Goal: Task Accomplishment & Management: Manage account settings

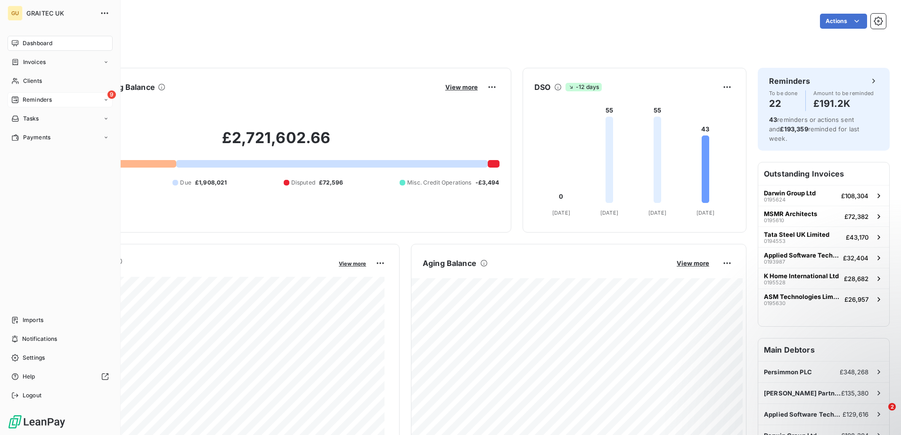
click at [63, 99] on div "9 Reminders" at bounding box center [60, 99] width 105 height 15
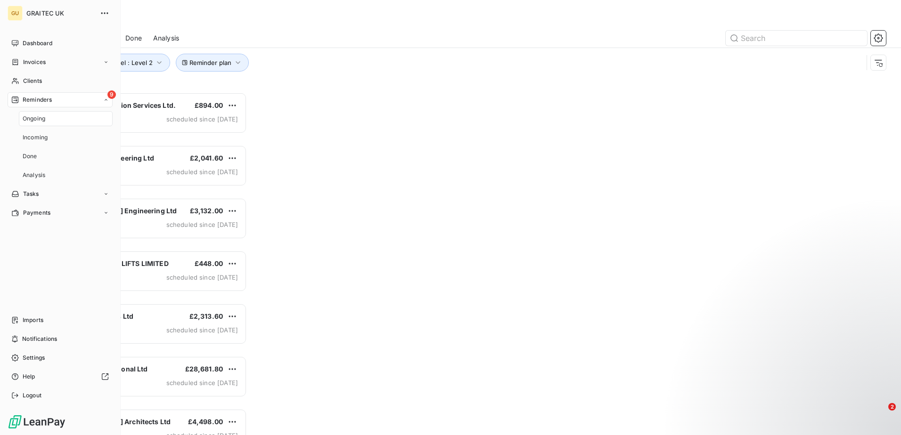
scroll to position [336, 195]
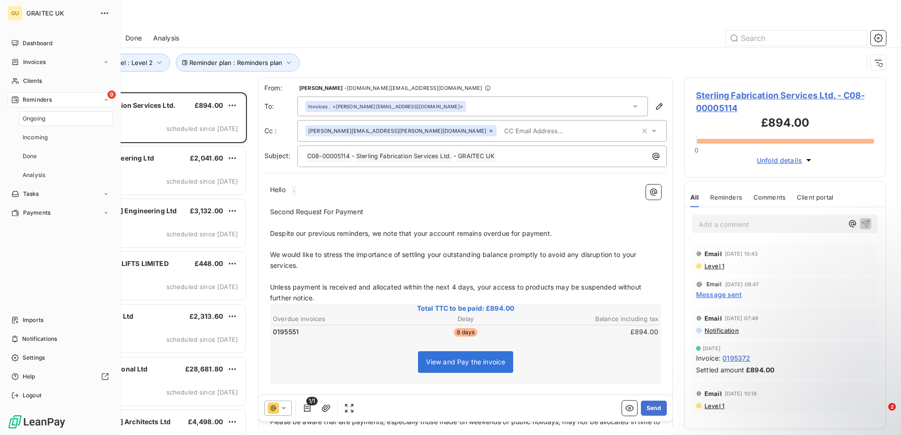
click at [43, 120] on span "Ongoing" at bounding box center [34, 119] width 23 height 8
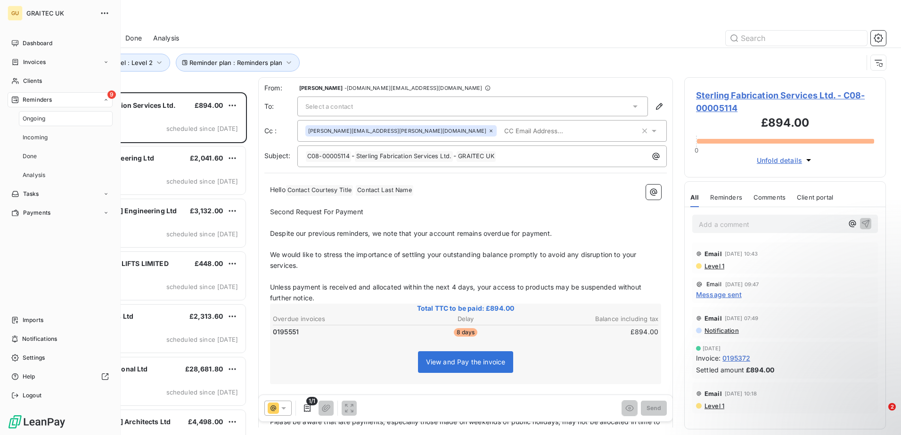
click at [50, 120] on div "Ongoing" at bounding box center [66, 118] width 94 height 15
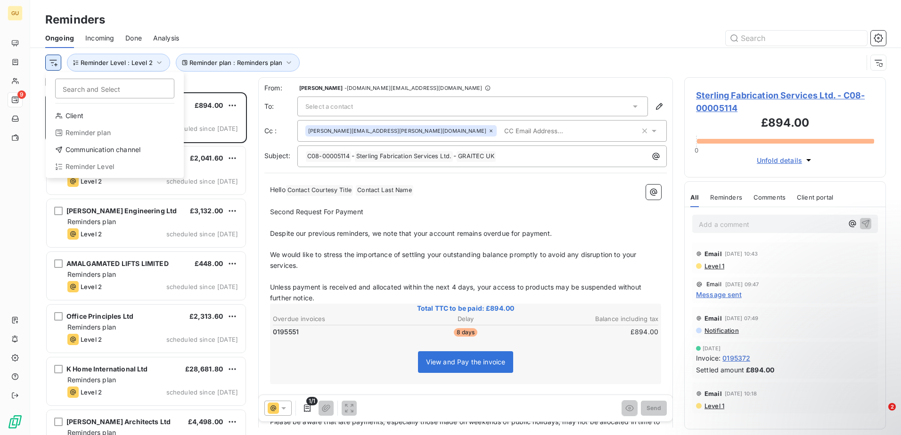
click at [57, 65] on html "GU 9 Reminders Ongoing Incoming Done Analysis Search and Select Client Reminder…" at bounding box center [450, 217] width 901 height 435
click at [161, 60] on html "GU 9 Reminders Ongoing Incoming Done Analysis Search and Select Client Reminder…" at bounding box center [450, 217] width 901 height 435
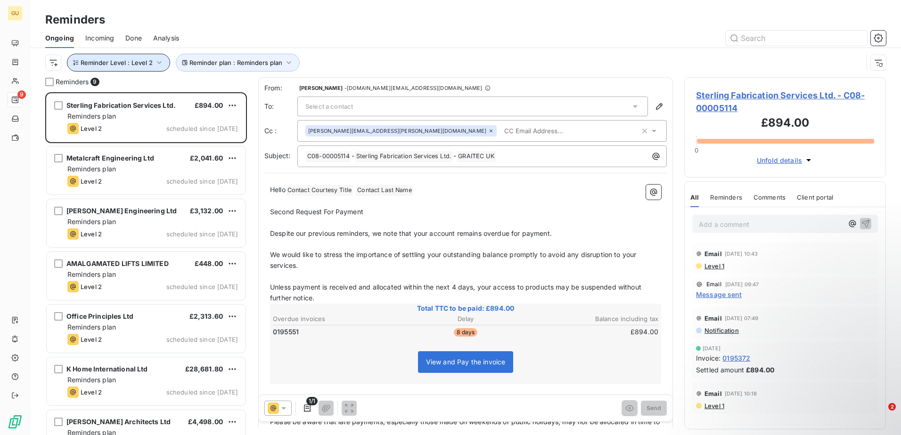
click at [161, 60] on icon "button" at bounding box center [159, 62] width 9 height 9
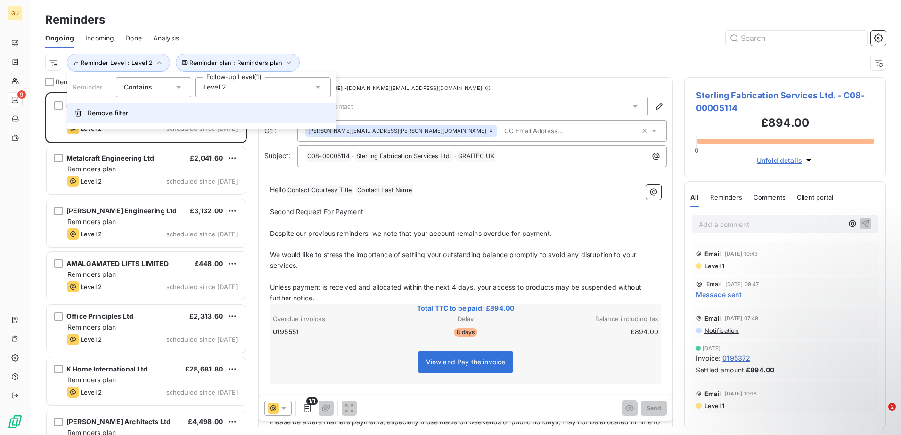
click at [110, 109] on span "Remove filter" at bounding box center [108, 112] width 41 height 9
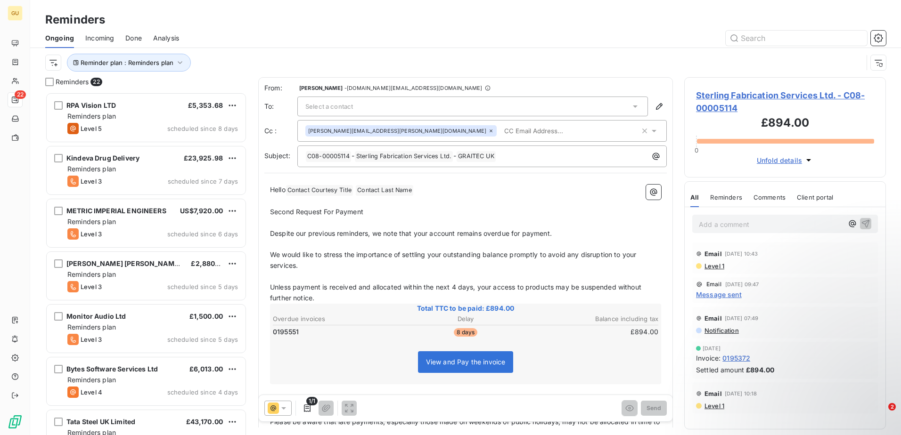
scroll to position [336, 195]
click at [180, 60] on icon "button" at bounding box center [179, 62] width 9 height 9
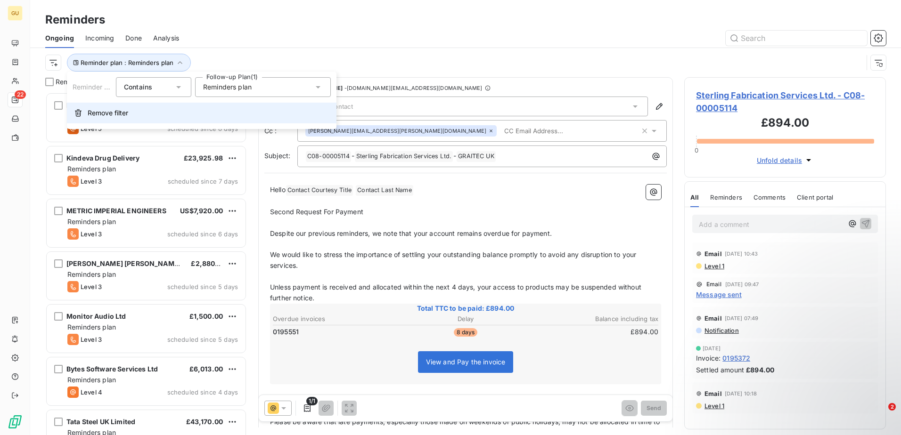
click at [125, 109] on span "Remove filter" at bounding box center [108, 112] width 41 height 9
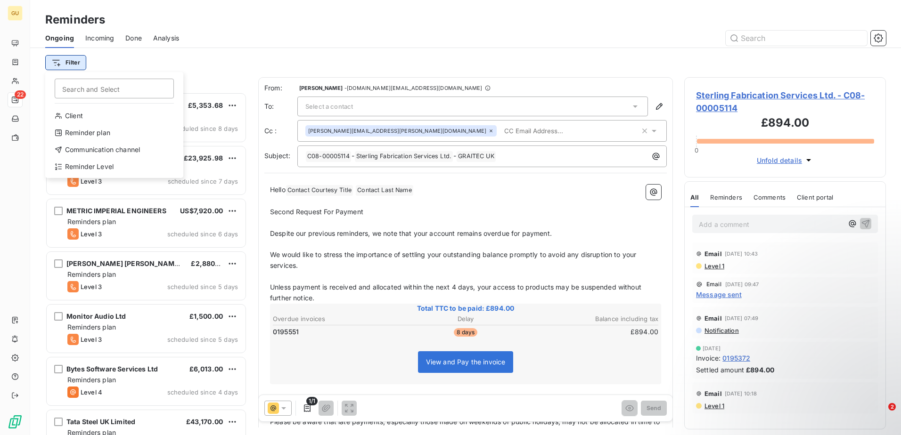
click at [71, 66] on html "GU 22 Reminders Ongoing Incoming Done Analysis Filter Search and Select Client …" at bounding box center [450, 217] width 901 height 435
click at [96, 168] on div "Reminder Level" at bounding box center [114, 166] width 131 height 15
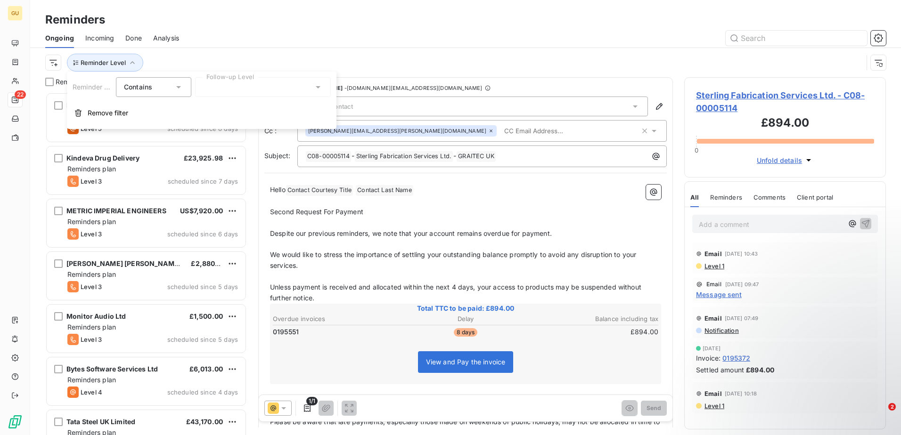
click at [180, 86] on icon at bounding box center [178, 87] width 5 height 2
click at [332, 86] on div "Reminder Level Contains Contains Does not contain Follow-up Level" at bounding box center [202, 87] width 270 height 20
click at [310, 90] on div at bounding box center [263, 87] width 136 height 20
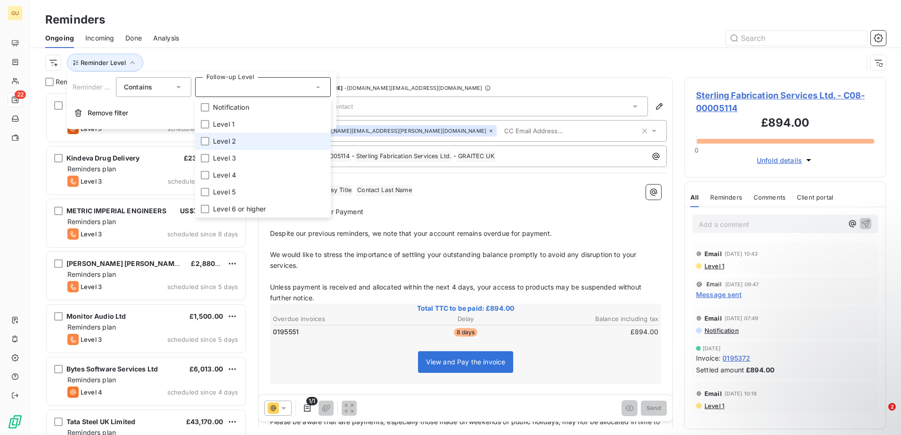
click at [226, 142] on span "Level 2" at bounding box center [224, 141] width 23 height 9
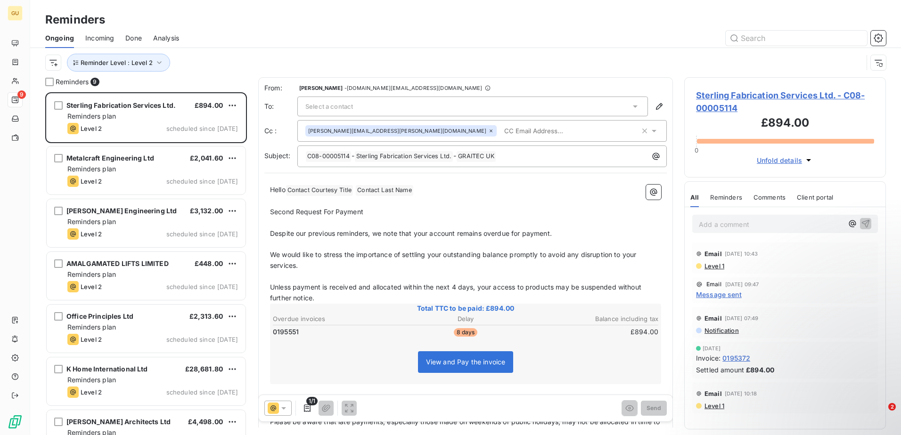
click at [299, 58] on div "Reminder Level : Level 2" at bounding box center [454, 63] width 818 height 18
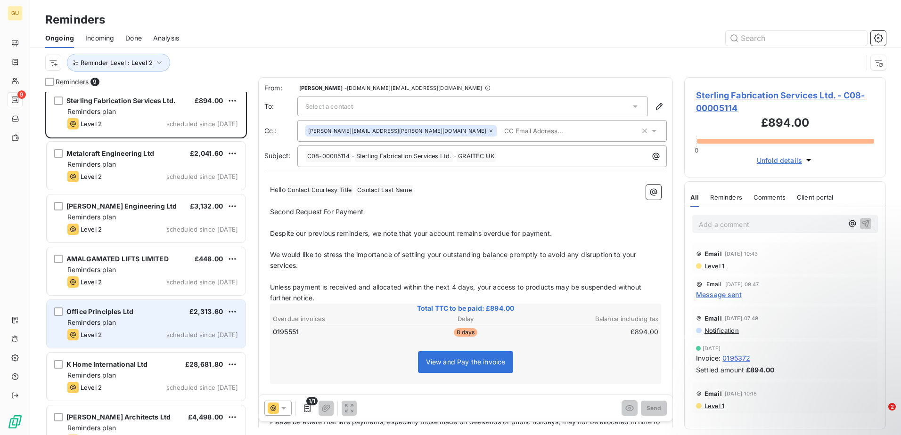
scroll to position [0, 0]
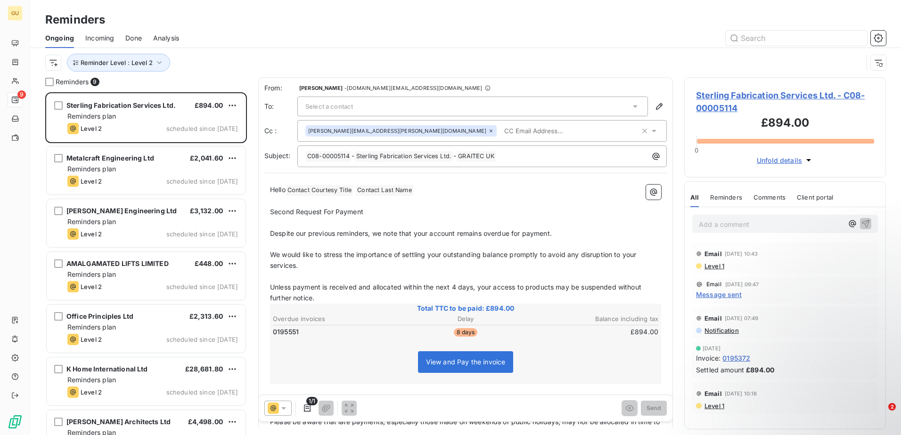
click at [406, 119] on div "From: Pauline Tang - Creditcontrol.uk@graitec.com To: Select a contact Cc : nat…" at bounding box center [465, 125] width 402 height 84
click at [400, 109] on div "Select a contact" at bounding box center [472, 107] width 351 height 20
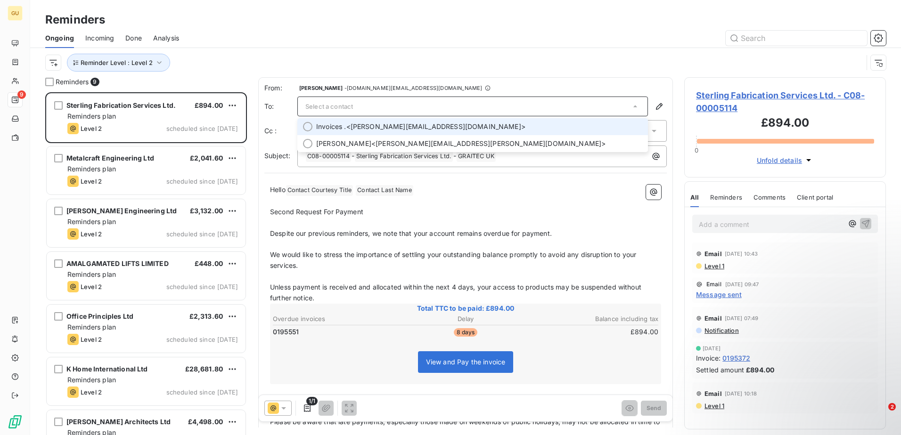
click at [310, 129] on div at bounding box center [307, 126] width 9 height 9
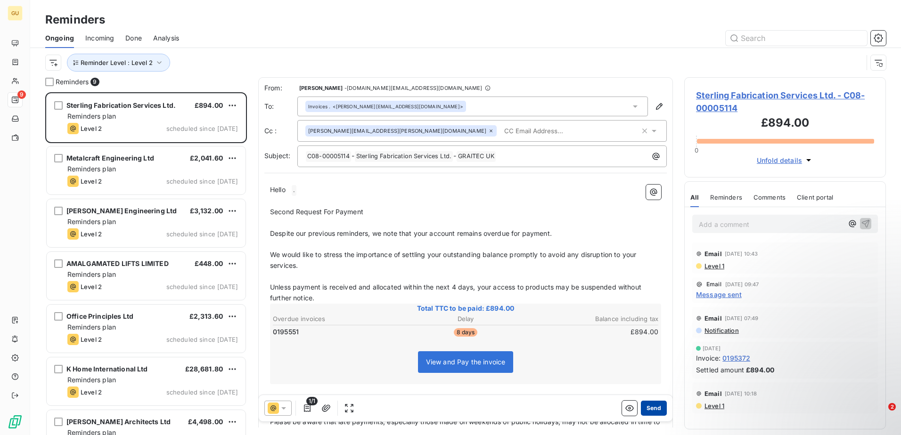
click at [650, 411] on button "Send" at bounding box center [654, 408] width 26 height 15
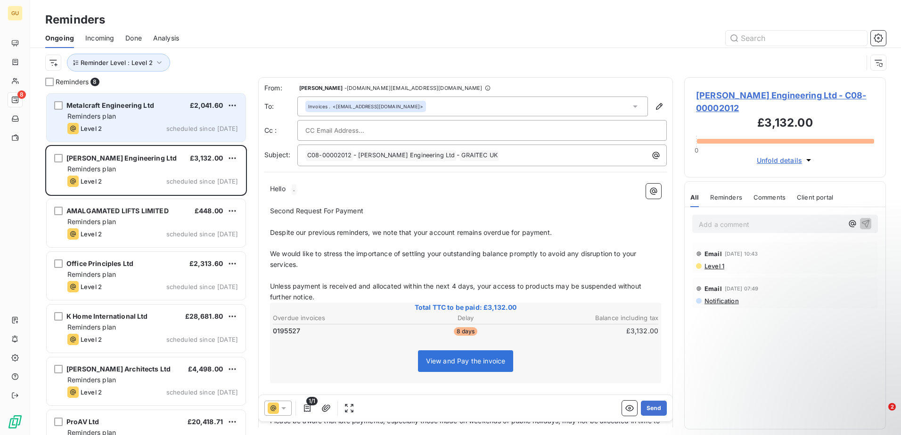
click at [145, 122] on div "Metalcraft Engineering Ltd £2,041.60 Reminders plan Level 2 scheduled since yes…" at bounding box center [146, 118] width 199 height 48
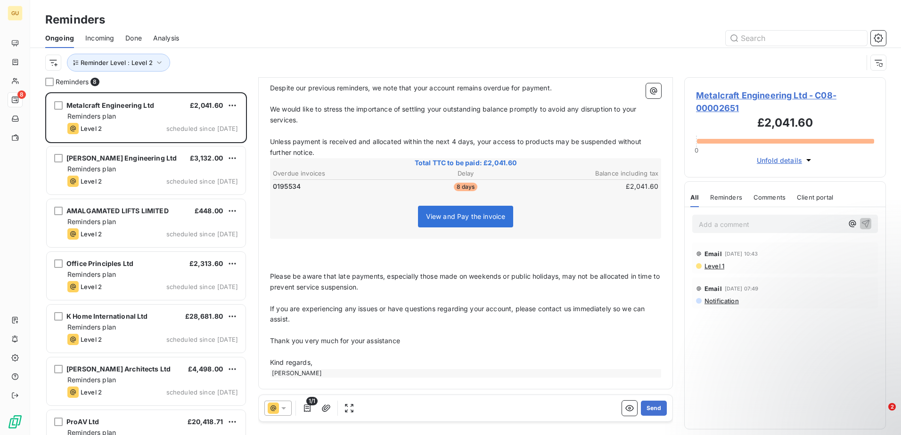
scroll to position [146, 0]
click at [280, 183] on span "0195534" at bounding box center [287, 185] width 28 height 9
copy span "0195534"
click at [349, 249] on p "﻿" at bounding box center [465, 243] width 391 height 11
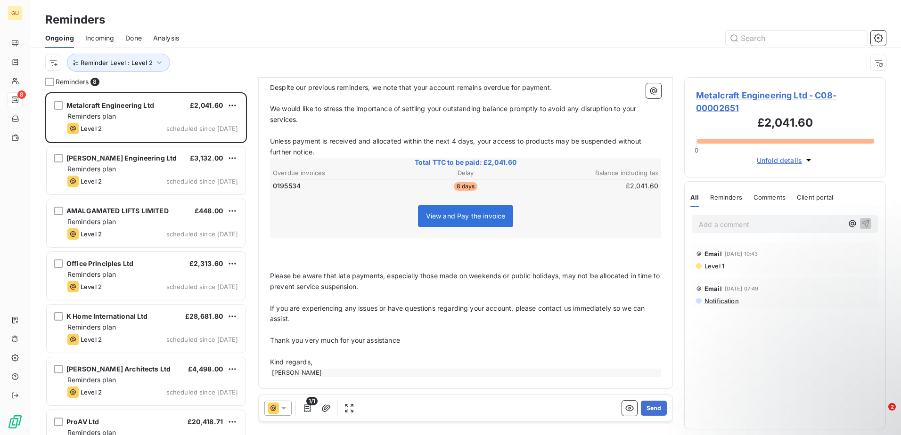
click at [287, 183] on span "0195534" at bounding box center [287, 185] width 28 height 9
copy span "0195534"
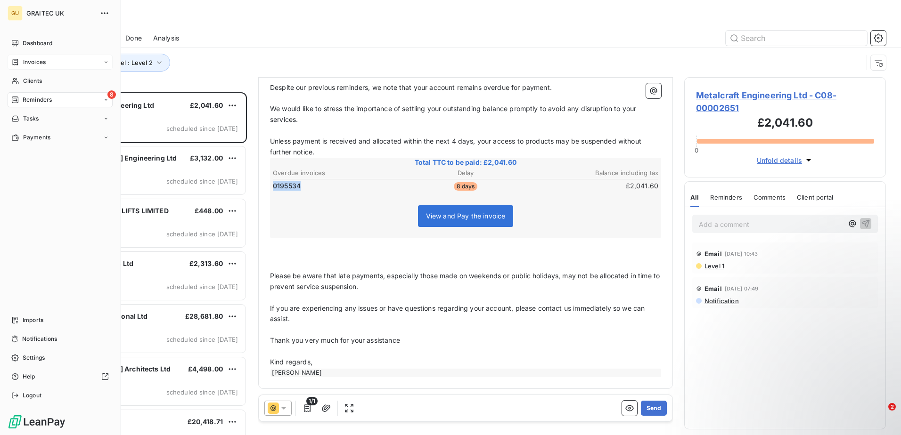
click at [40, 62] on span "Invoices" at bounding box center [34, 62] width 23 height 8
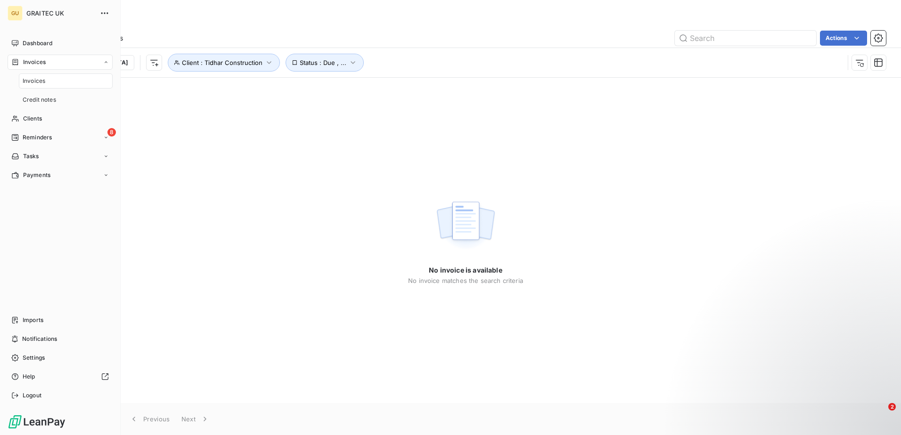
click at [37, 83] on span "Invoices" at bounding box center [34, 81] width 23 height 8
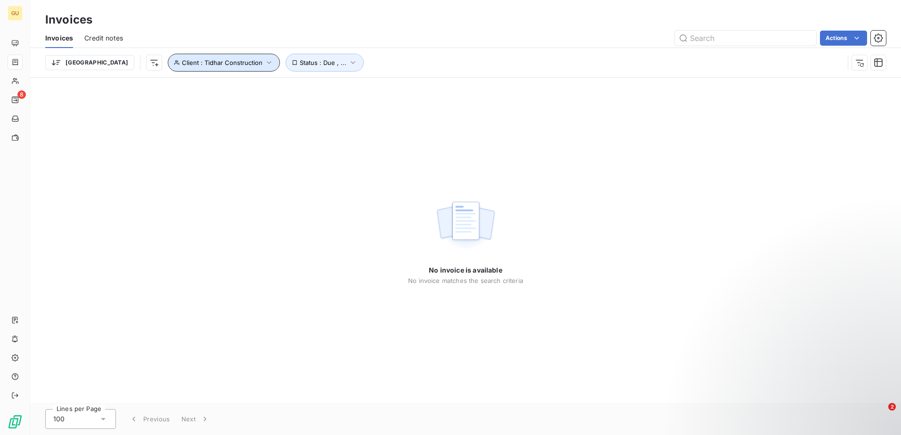
click at [264, 60] on icon "button" at bounding box center [268, 62] width 9 height 9
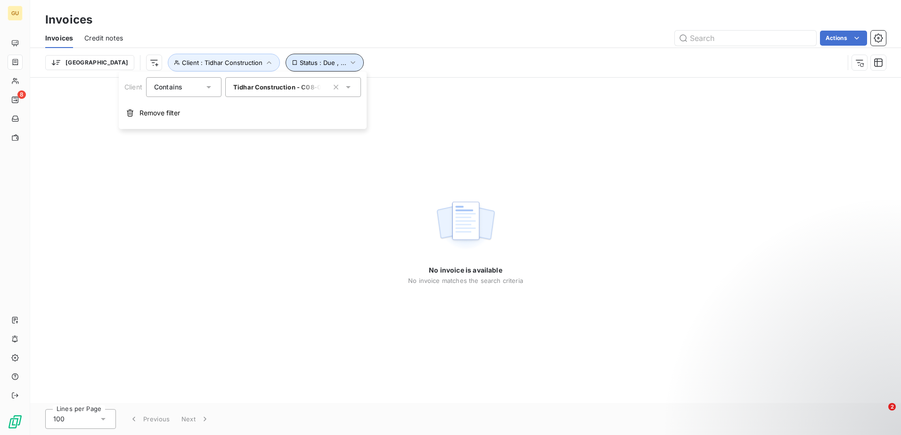
click at [348, 59] on icon "button" at bounding box center [352, 62] width 9 height 9
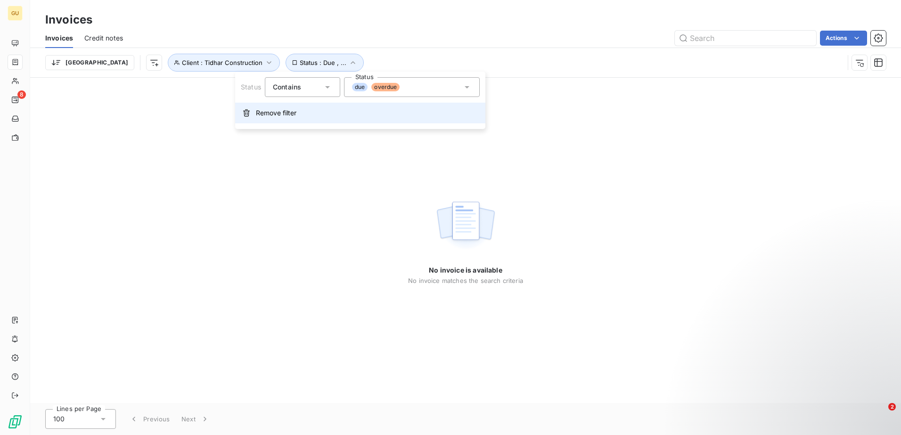
click at [281, 106] on button "Remove filter" at bounding box center [360, 113] width 250 height 21
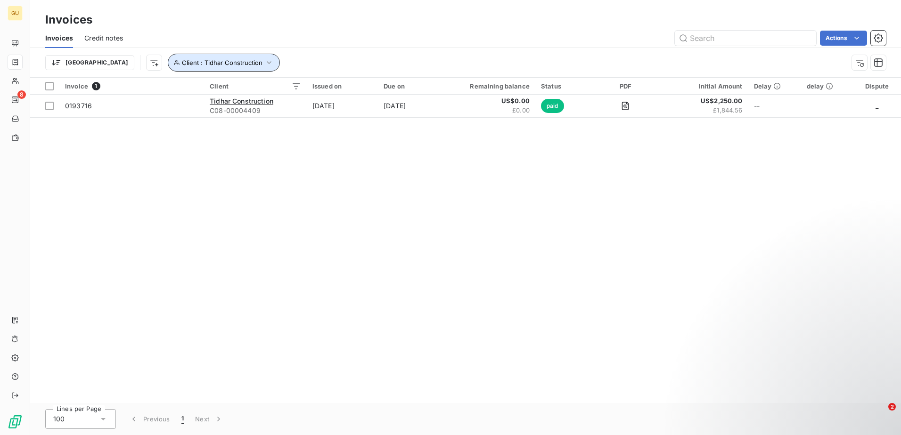
click at [221, 67] on button "Client : Tidhar Construction" at bounding box center [224, 63] width 112 height 18
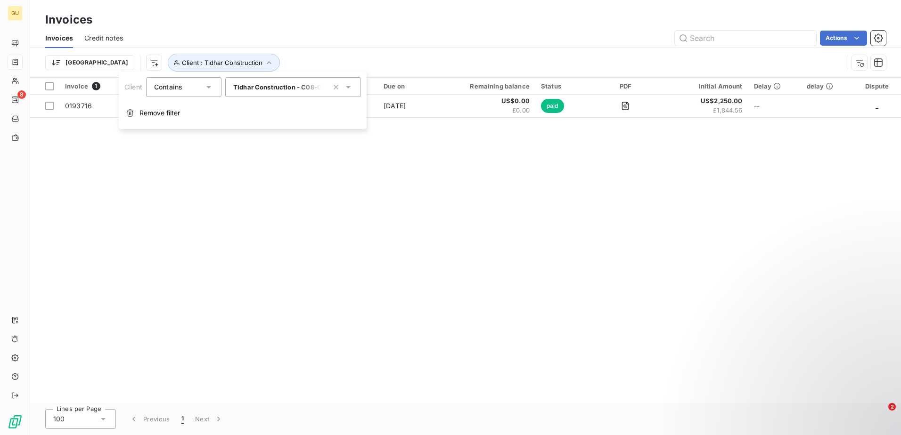
click at [272, 82] on div "Tidhar Construction - C08-00004409" at bounding box center [293, 87] width 136 height 20
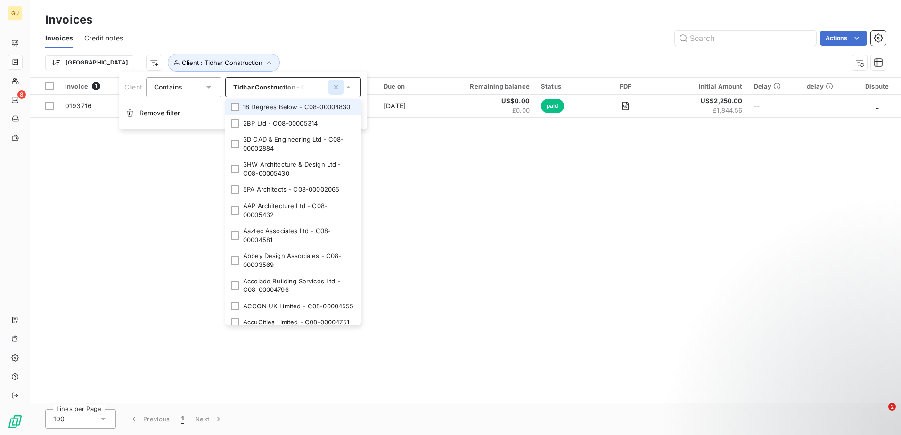
click at [334, 84] on icon "button" at bounding box center [335, 86] width 9 height 9
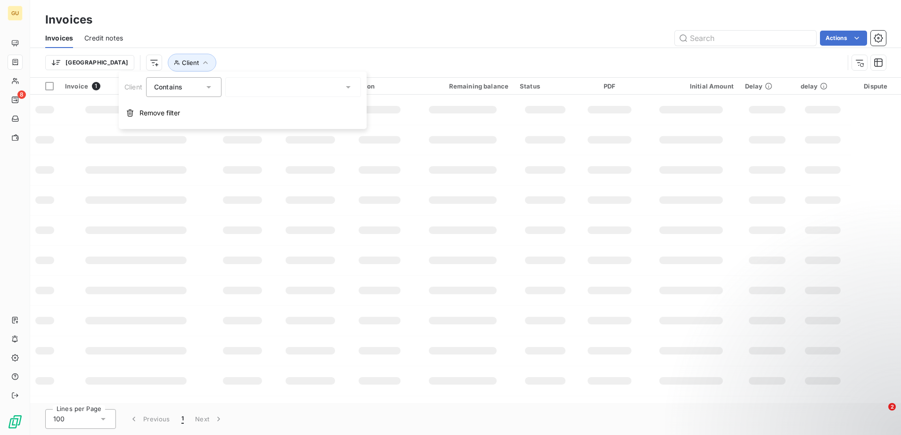
paste input "0195534"
type input "0195534"
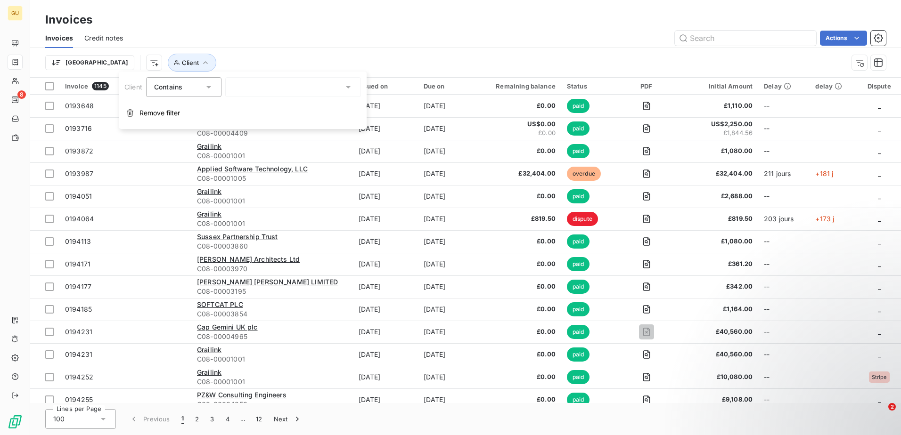
click at [243, 90] on div at bounding box center [293, 87] width 136 height 20
type input "0195534"
click at [263, 56] on div "Trier Client" at bounding box center [444, 63] width 799 height 18
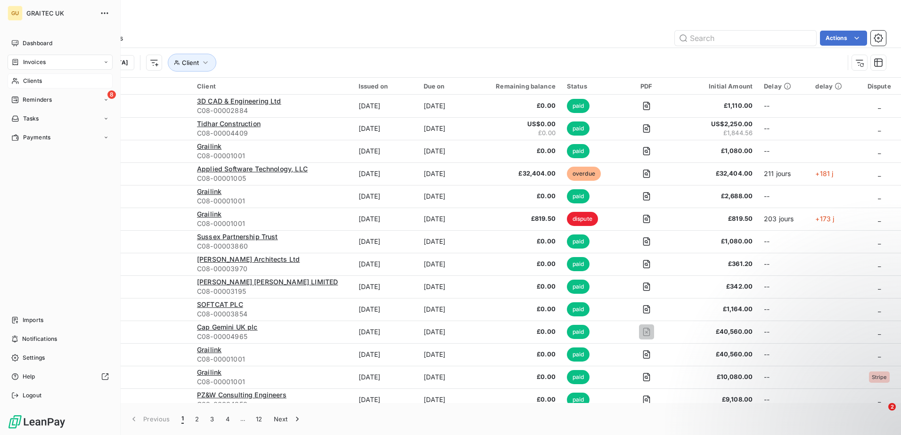
click at [30, 76] on div "Clients" at bounding box center [60, 81] width 105 height 15
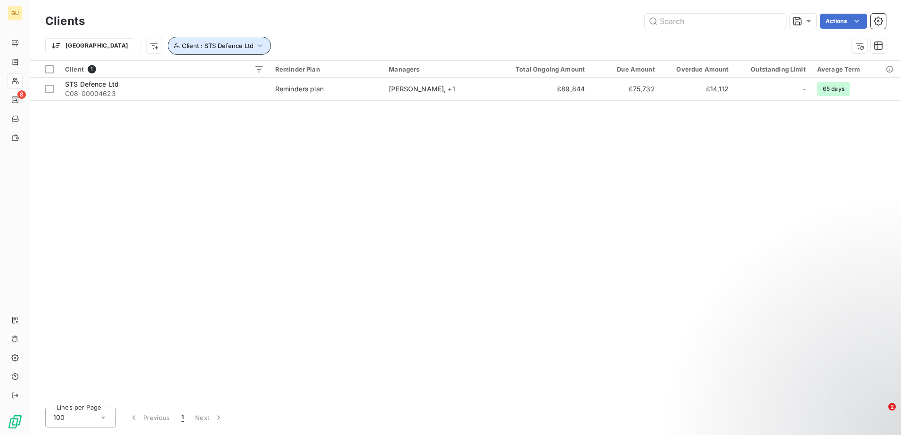
click at [255, 43] on icon "button" at bounding box center [259, 45] width 9 height 9
click at [328, 64] on div "STS Defence Ltd - C08-00004623" at bounding box center [293, 70] width 136 height 20
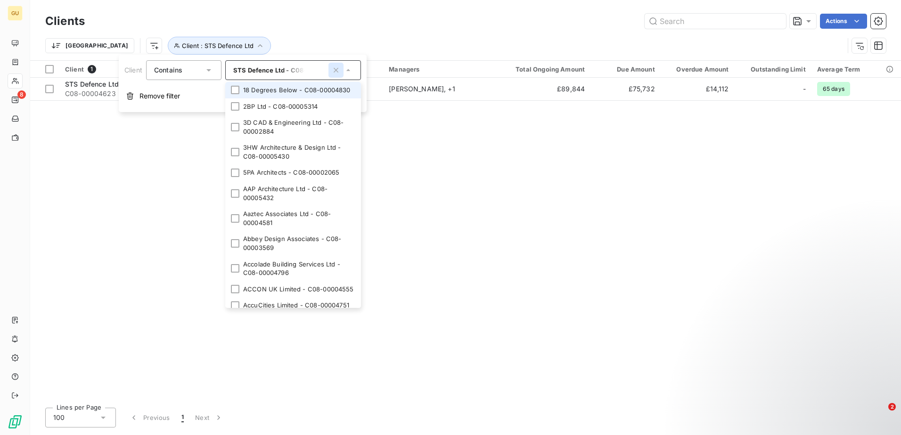
click at [331, 68] on button "button" at bounding box center [335, 70] width 15 height 15
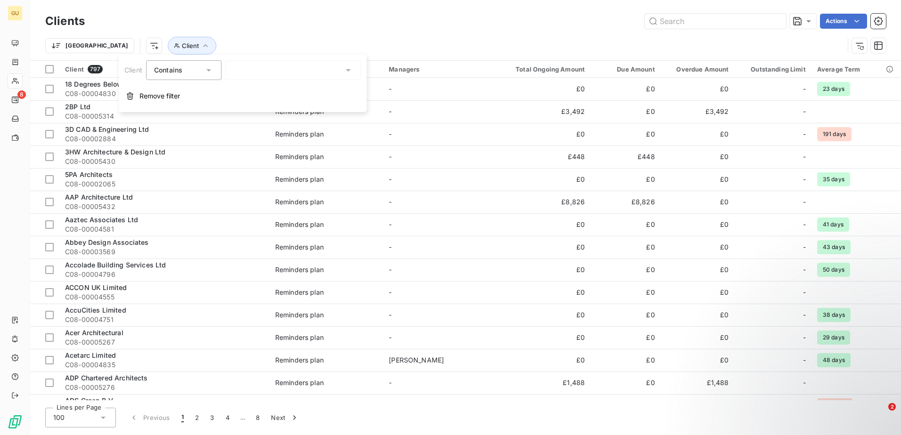
click at [312, 73] on div at bounding box center [293, 70] width 136 height 20
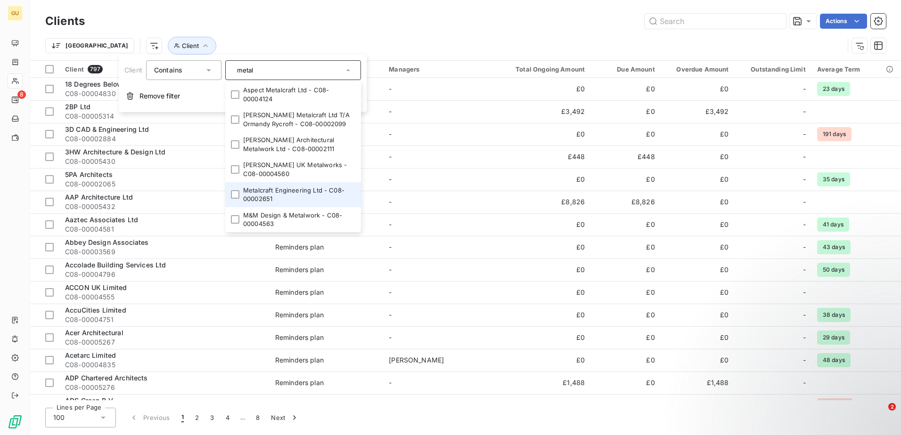
type input "metal"
click at [230, 192] on li "Metalcraft Engineering Ltd - C08-00002651" at bounding box center [293, 194] width 136 height 25
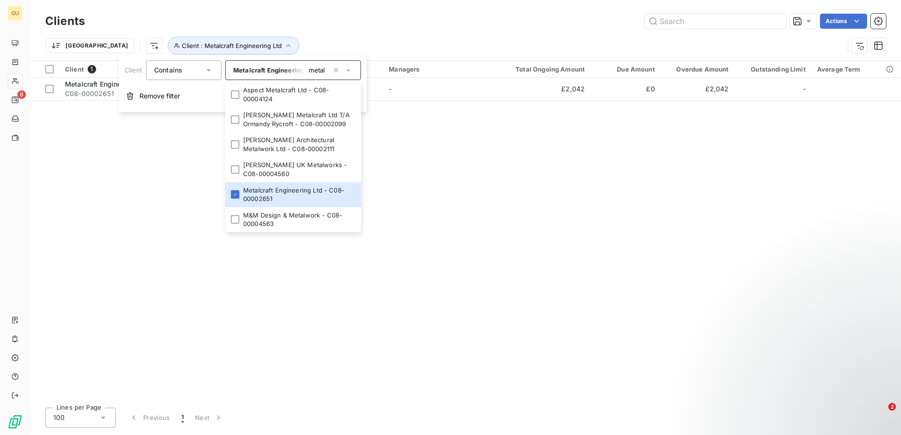
click at [118, 201] on div "Client 1 Reminder Plan Managers Total Ongoing Amount Due Amount Overdue Amount …" at bounding box center [465, 231] width 871 height 340
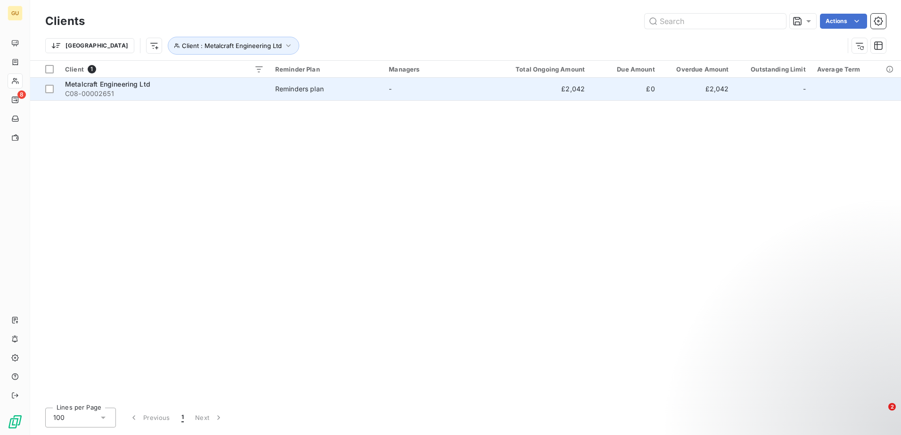
click at [98, 86] on span "Metalcraft Engineering Ltd" at bounding box center [107, 84] width 85 height 8
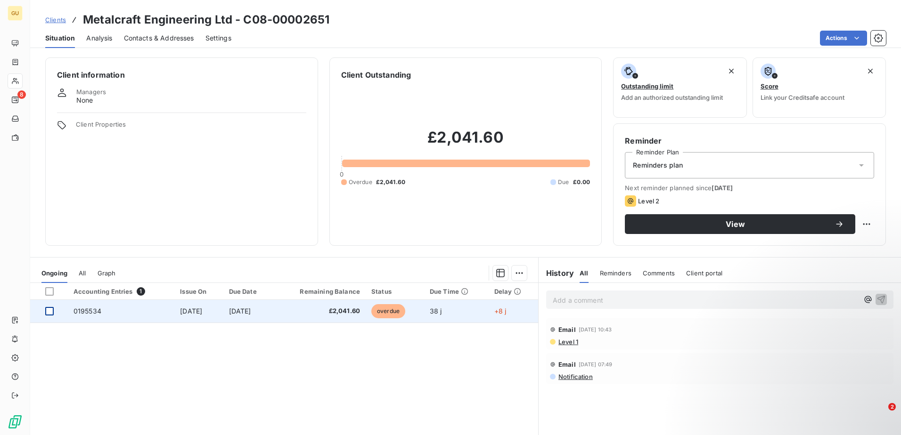
click at [49, 311] on div at bounding box center [49, 311] width 8 height 8
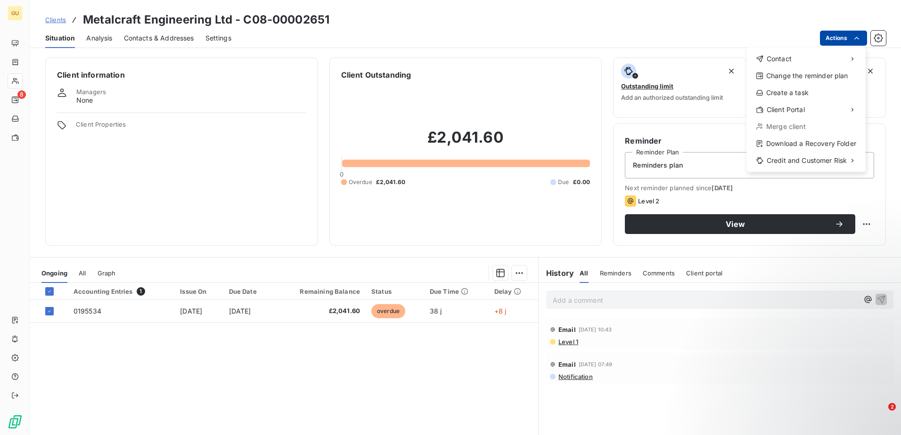
click at [849, 36] on html "GU 8 Clients Metalcraft Engineering Ltd - C08-00002651 Situation Analysis Conta…" at bounding box center [450, 217] width 901 height 435
click at [271, 391] on html "GU 8 Clients Metalcraft Engineering Ltd - C08-00002651 Situation Analysis Conta…" at bounding box center [450, 217] width 901 height 435
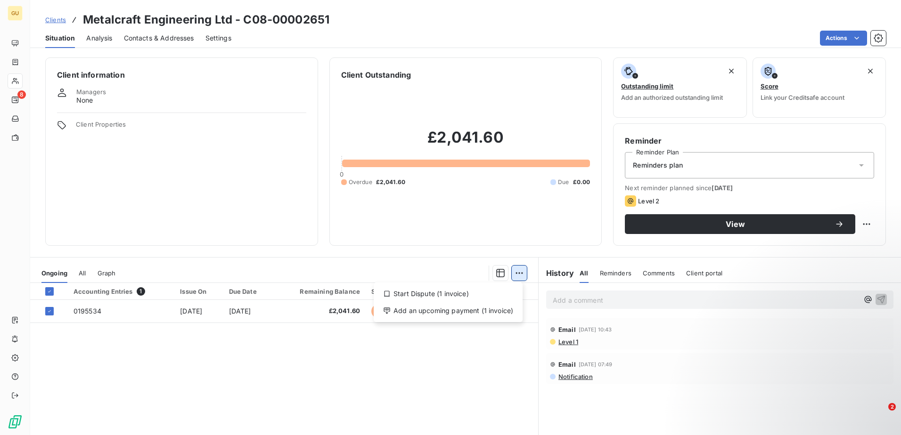
click at [516, 273] on html "GU 8 Clients Metalcraft Engineering Ltd - C08-00002651 Situation Analysis Conta…" at bounding box center [450, 217] width 901 height 435
click at [289, 369] on html "GU 8 Clients Metalcraft Engineering Ltd - C08-00002651 Situation Analysis Conta…" at bounding box center [450, 217] width 901 height 435
click at [777, 163] on div "Reminders plan" at bounding box center [749, 165] width 249 height 26
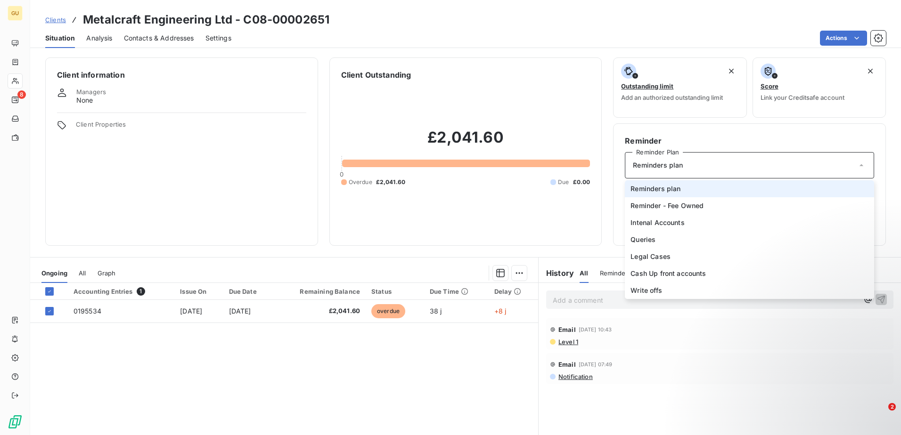
click at [777, 163] on div "Reminders plan" at bounding box center [749, 165] width 249 height 26
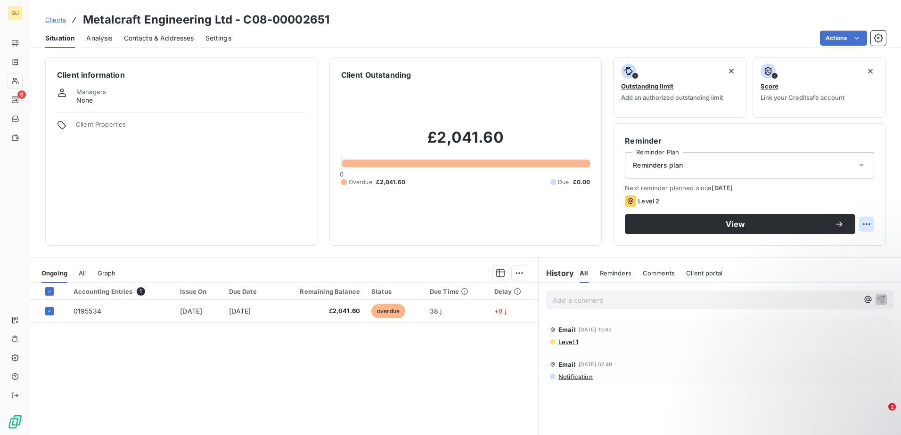
click at [861, 229] on html "GU 8 Clients Metalcraft Engineering Ltd - C08-00002651 Situation Analysis Conta…" at bounding box center [450, 217] width 901 height 435
click at [617, 247] on html "GU 8 Clients Metalcraft Engineering Ltd - C08-00002651 Situation Analysis Conta…" at bounding box center [450, 217] width 901 height 435
click at [869, 33] on div "Actions" at bounding box center [564, 38] width 643 height 15
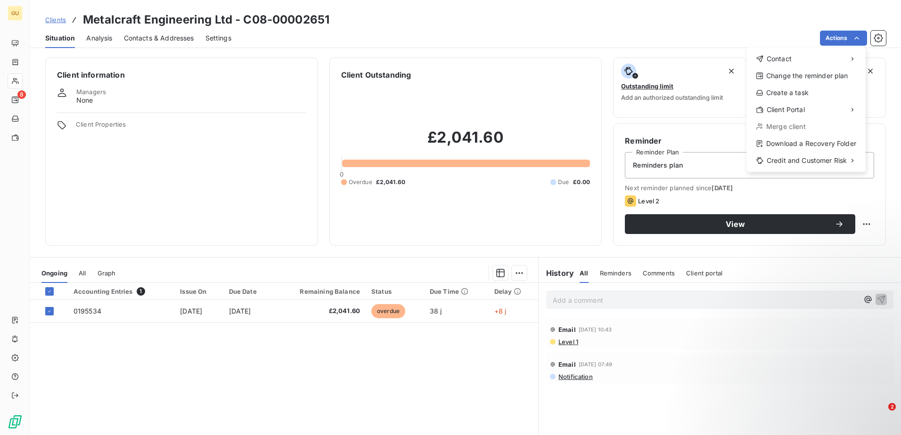
drag, startPoint x: 838, startPoint y: 74, endPoint x: 540, endPoint y: 151, distance: 308.7
click at [541, 148] on html "GU 8 Clients Metalcraft Engineering Ltd - C08-00002651 Situation Analysis Conta…" at bounding box center [450, 217] width 901 height 435
click at [433, 359] on html "GU 8 Clients Metalcraft Engineering Ltd - C08-00002651 Situation Analysis Conta…" at bounding box center [450, 217] width 901 height 435
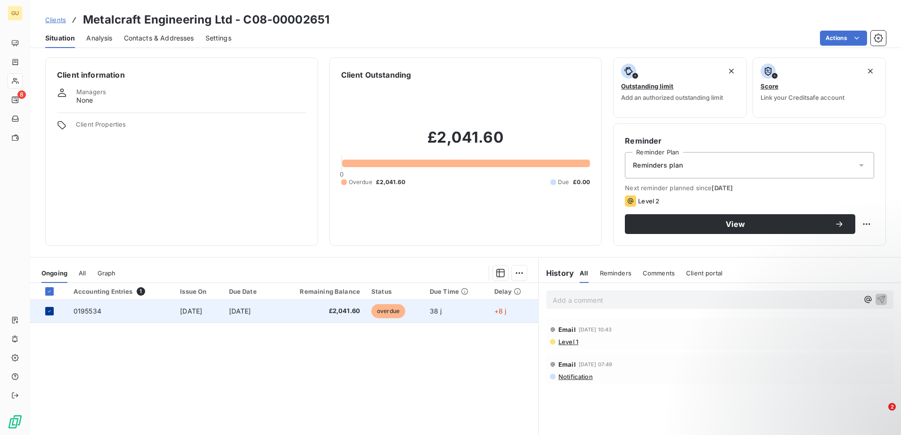
click at [51, 312] on icon at bounding box center [50, 312] width 6 height 6
click at [517, 273] on html "GU 8 Clients Metalcraft Engineering Ltd - C08-00002651 Situation Analysis Conta…" at bounding box center [450, 217] width 901 height 435
click at [456, 385] on html "GU 8 Clients Metalcraft Engineering Ltd - C08-00002651 Situation Analysis Conta…" at bounding box center [450, 217] width 901 height 435
click at [845, 39] on html "GU 8 Clients Metalcraft Engineering Ltd - C08-00002651 Situation Analysis Conta…" at bounding box center [450, 217] width 901 height 435
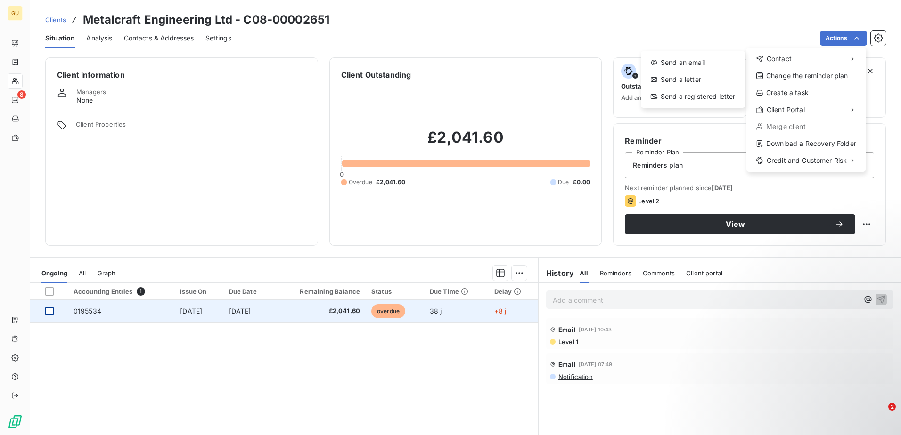
click at [211, 164] on html "GU 8 Clients Metalcraft Engineering Ltd - C08-00002651 Situation Analysis Conta…" at bounding box center [450, 217] width 901 height 435
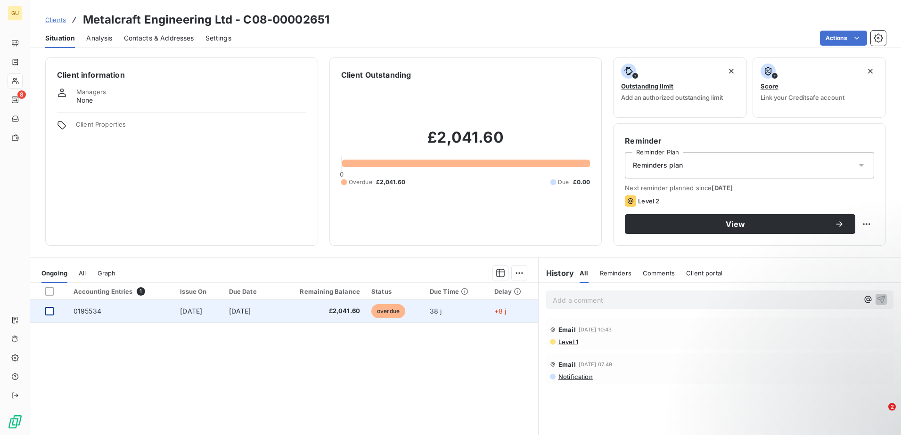
click at [105, 31] on div "Analysis" at bounding box center [99, 38] width 26 height 20
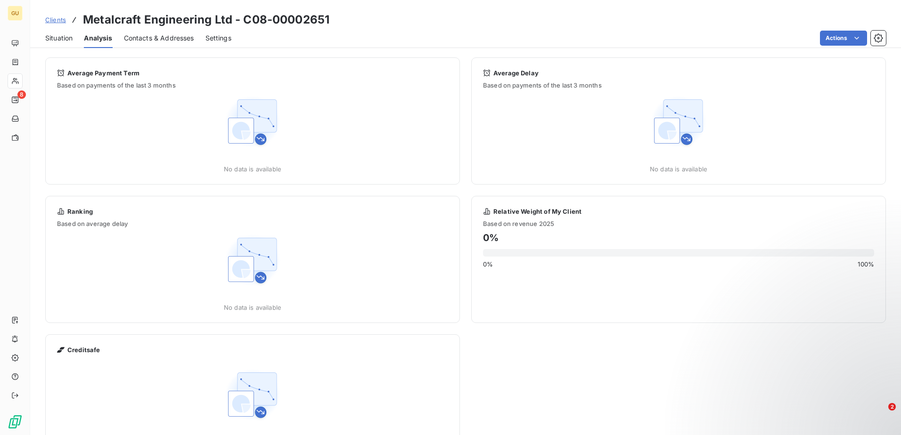
click at [140, 38] on span "Contacts & Addresses" at bounding box center [159, 37] width 70 height 9
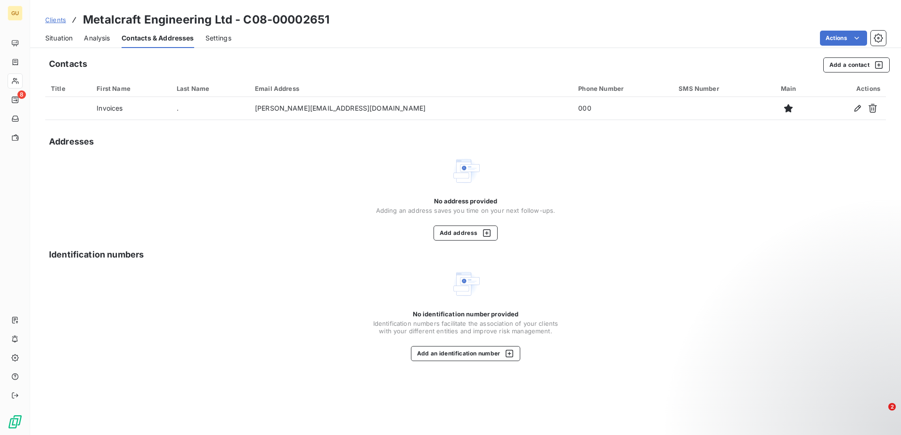
click at [213, 35] on span "Settings" at bounding box center [218, 37] width 26 height 9
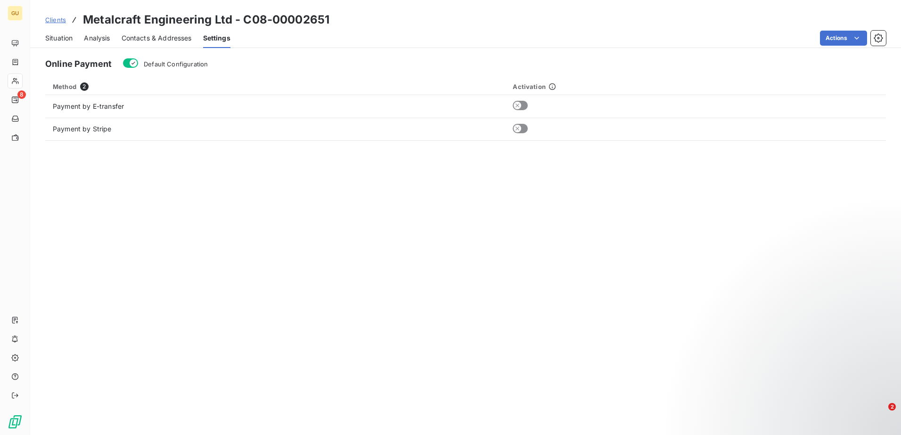
click at [62, 41] on span "Situation" at bounding box center [58, 37] width 27 height 9
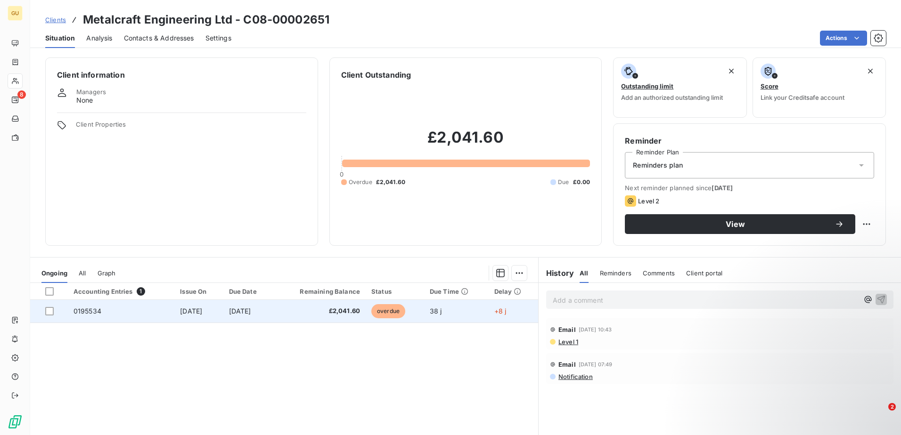
click at [47, 303] on td at bounding box center [49, 311] width 38 height 23
click at [94, 319] on td "0195534" at bounding box center [121, 311] width 107 height 23
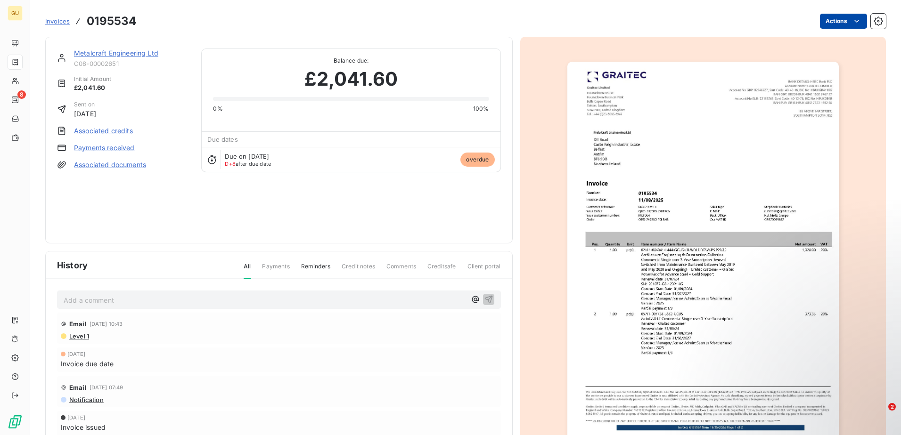
click at [823, 20] on html "GU 8 Invoices 0195534 Actions Metalcraft Engineering Ltd C08-00002651 Initial A…" at bounding box center [450, 217] width 901 height 435
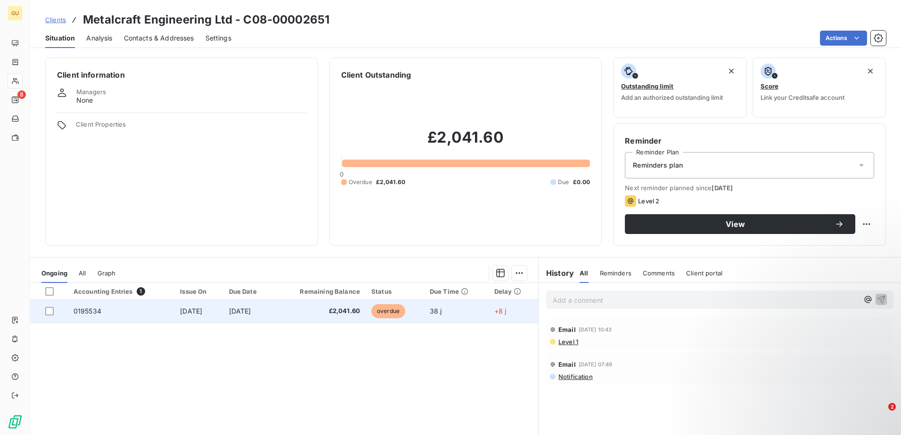
click at [92, 313] on span "0195534" at bounding box center [88, 311] width 28 height 8
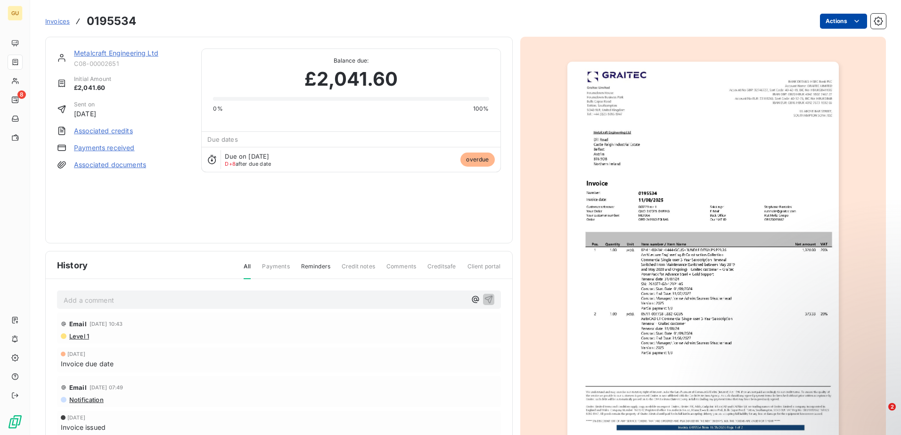
click at [843, 16] on html "GU 8 Invoices 0195534 Actions Metalcraft Engineering Ltd C08-00002651 Initial A…" at bounding box center [450, 217] width 901 height 435
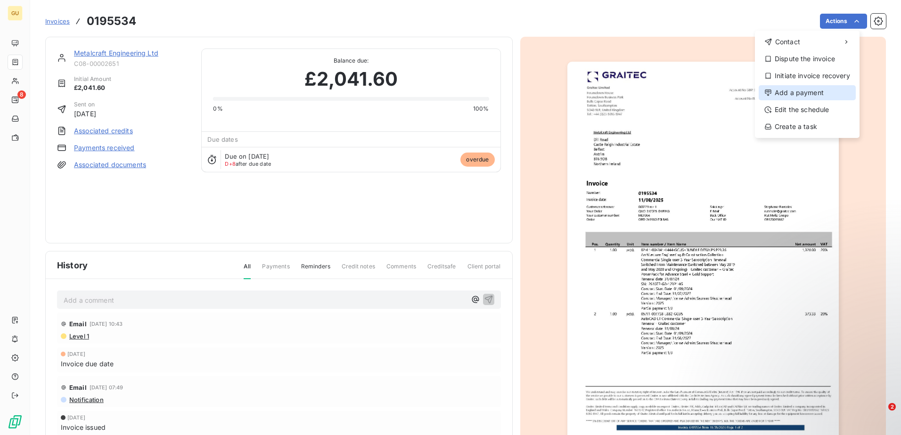
click at [802, 89] on div "Add a payment" at bounding box center [807, 92] width 97 height 15
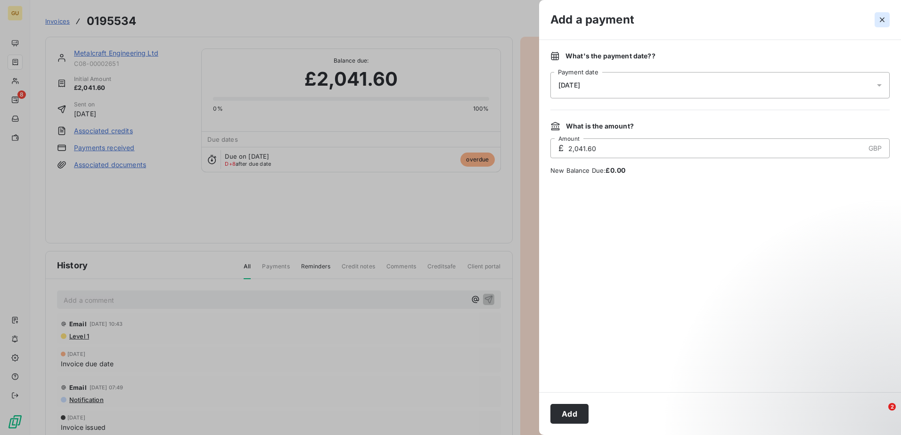
click at [880, 16] on icon "button" at bounding box center [881, 19] width 9 height 9
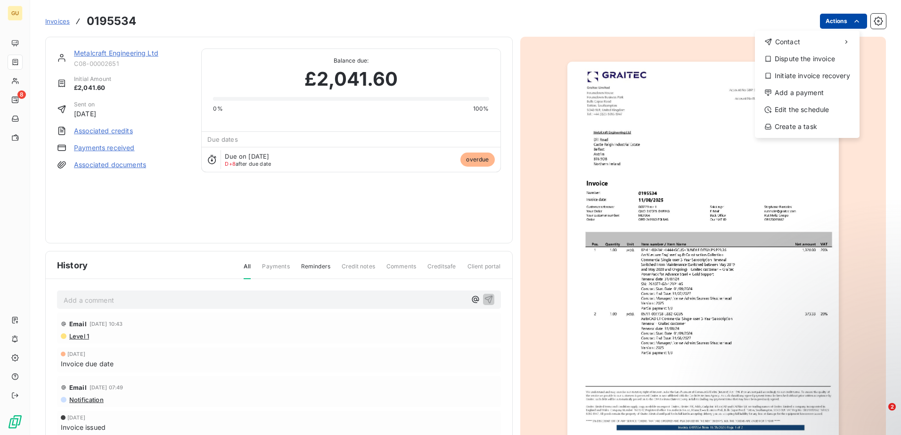
click at [841, 19] on html "GU 8 Invoices 0195534 Actions Contact Dispute the invoice Initiate invoice reco…" at bounding box center [450, 217] width 901 height 435
click at [807, 93] on div "Add a payment" at bounding box center [807, 92] width 97 height 15
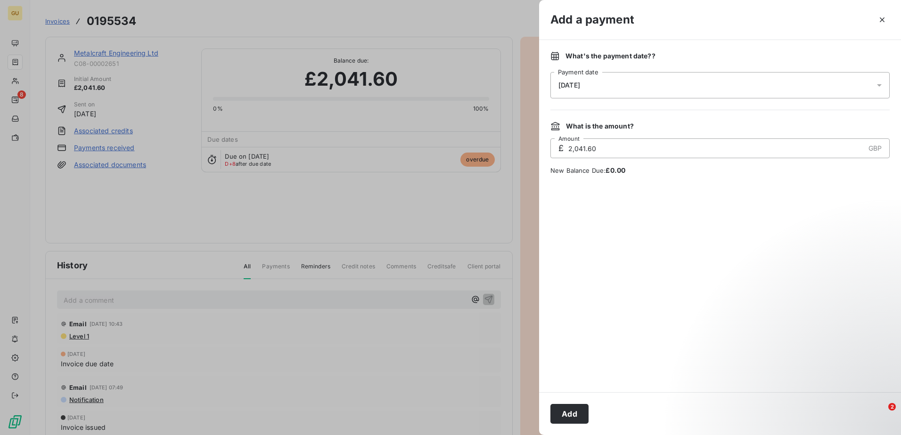
click at [626, 88] on div "18/09/2025" at bounding box center [719, 85] width 339 height 26
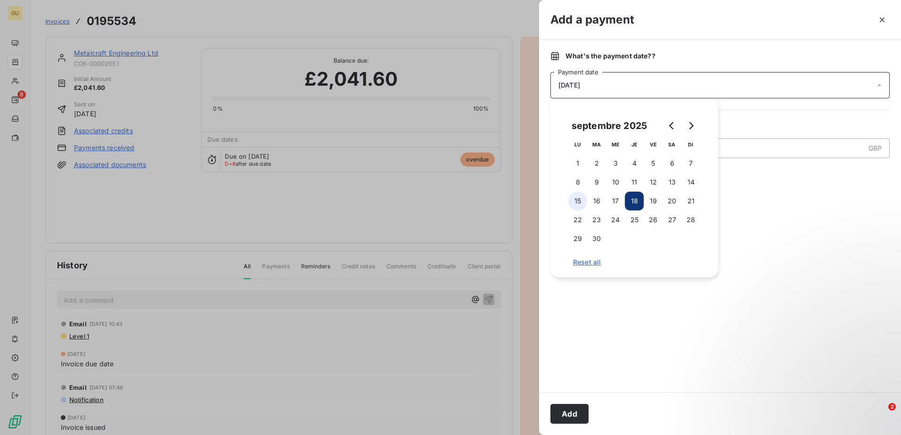
click at [581, 200] on button "15" at bounding box center [577, 201] width 19 height 19
click at [571, 201] on button "15" at bounding box center [577, 201] width 19 height 19
click at [762, 212] on div at bounding box center [719, 284] width 339 height 195
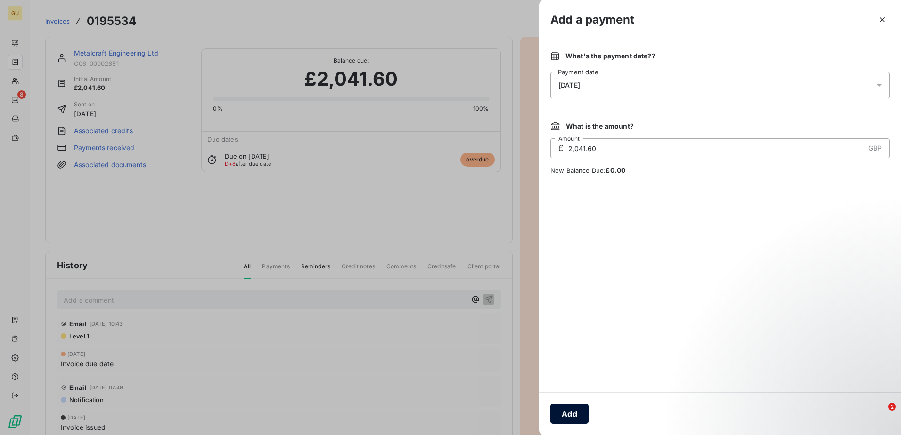
click at [573, 411] on button "Add" at bounding box center [569, 414] width 38 height 20
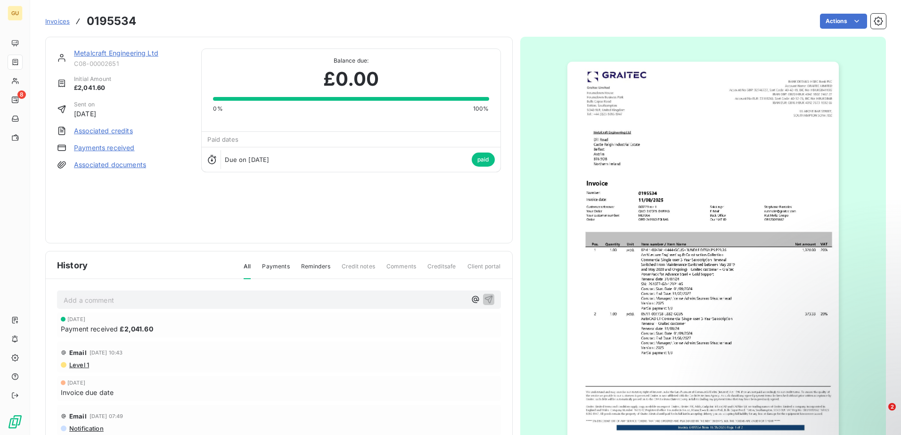
click at [54, 23] on span "Invoices" at bounding box center [57, 21] width 25 height 8
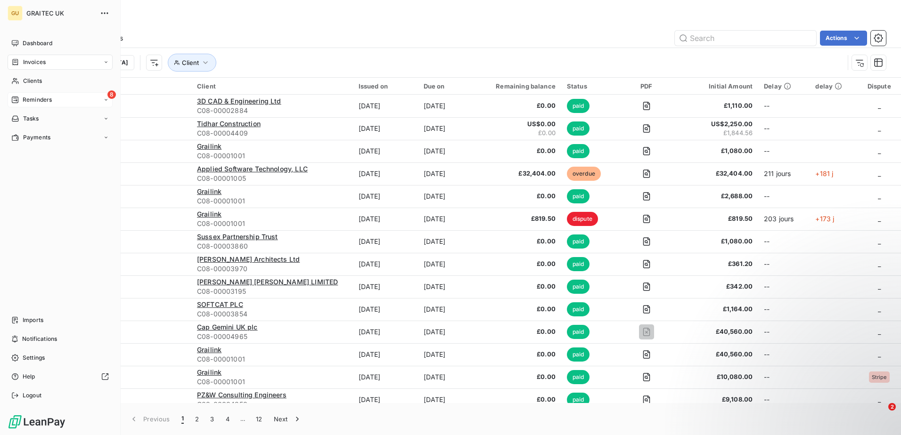
click at [26, 103] on span "Reminders" at bounding box center [37, 100] width 29 height 8
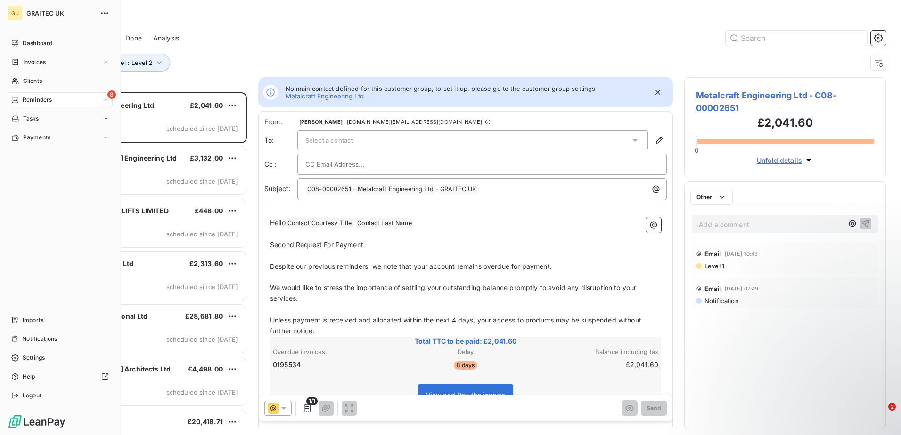
scroll to position [336, 195]
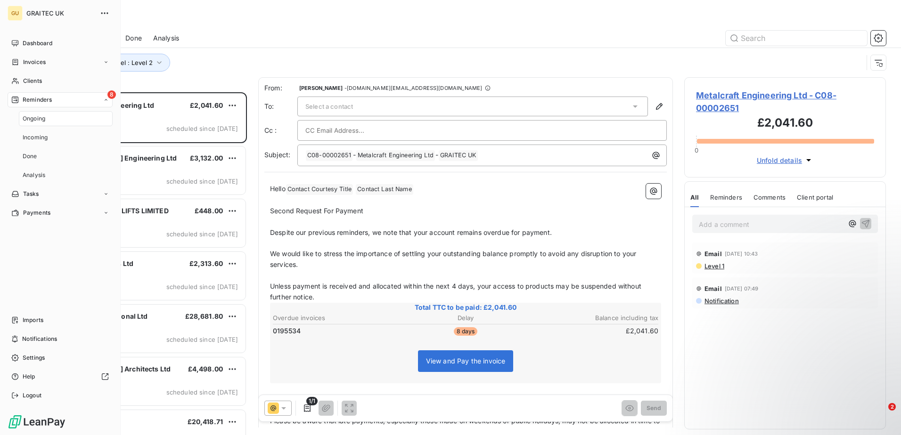
click at [36, 120] on span "Ongoing" at bounding box center [34, 119] width 23 height 8
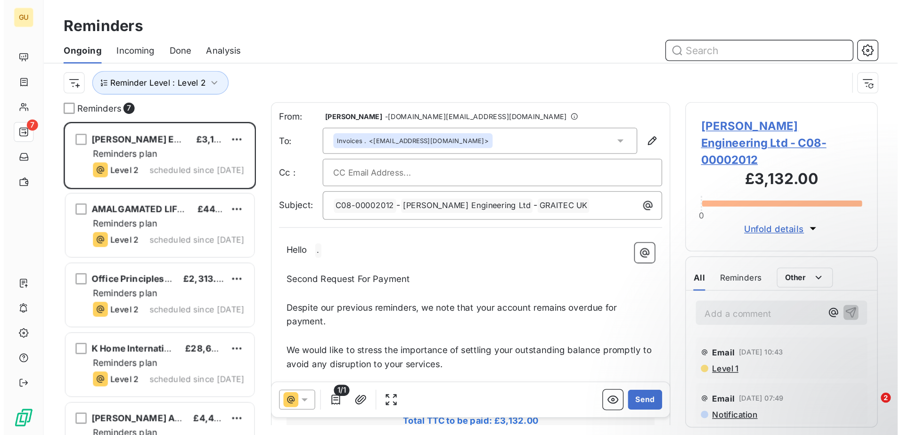
scroll to position [336, 195]
